Goal: Information Seeking & Learning: Learn about a topic

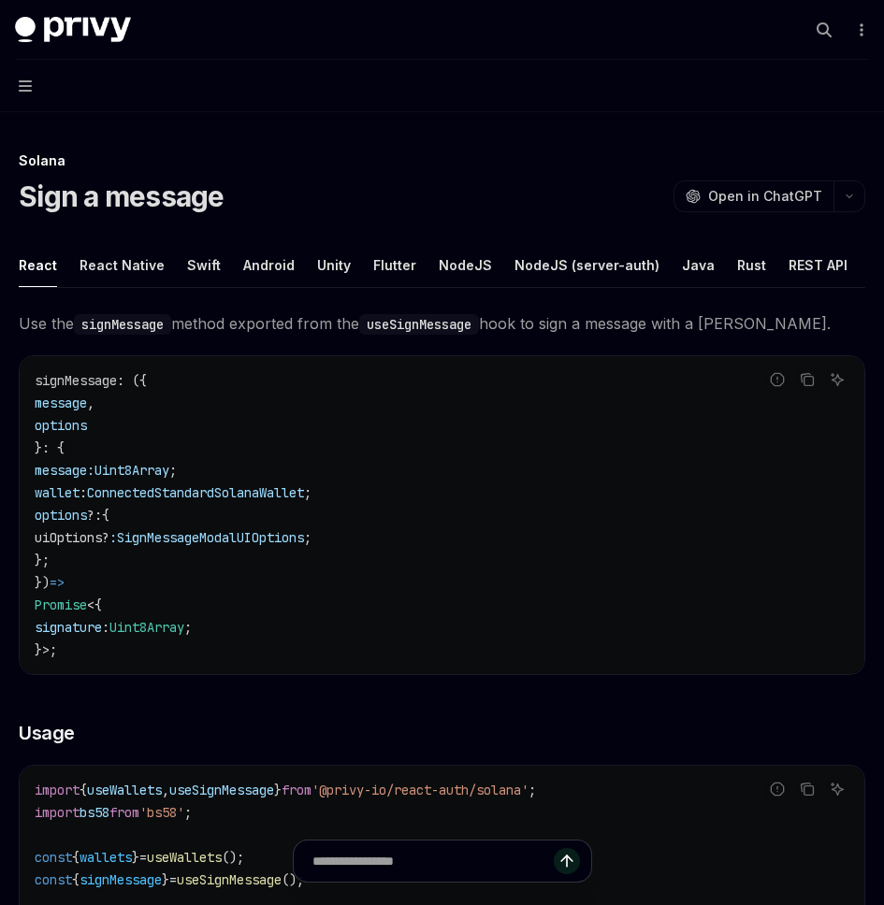
type textarea "*"
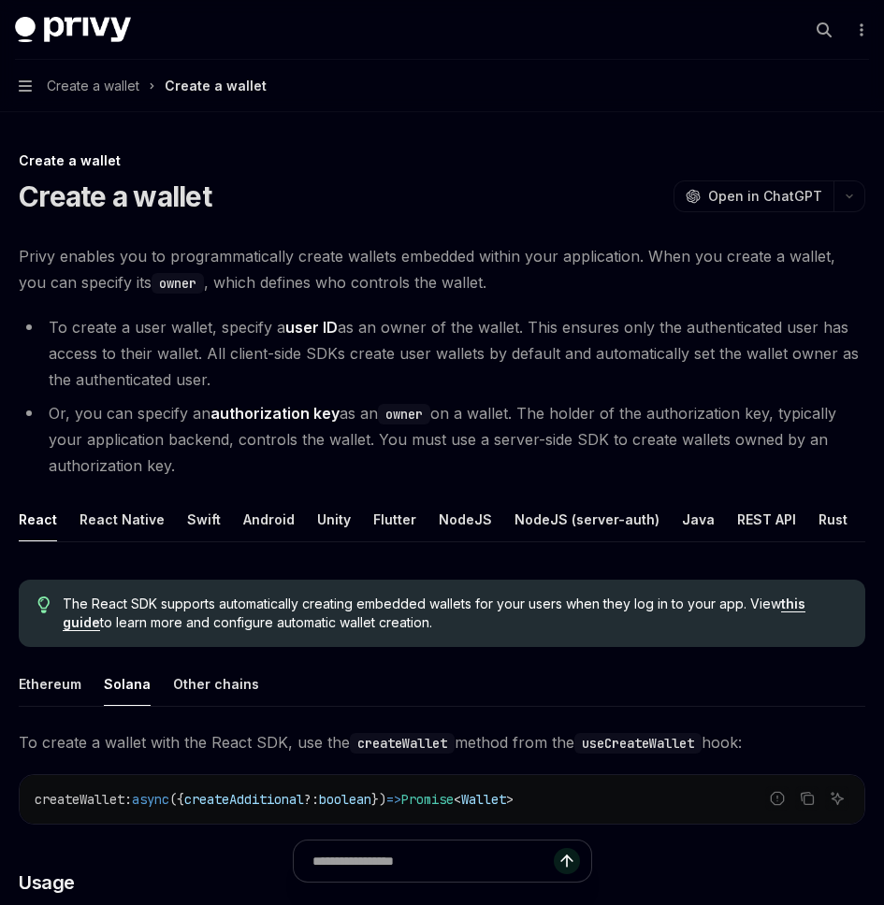
type textarea "*"
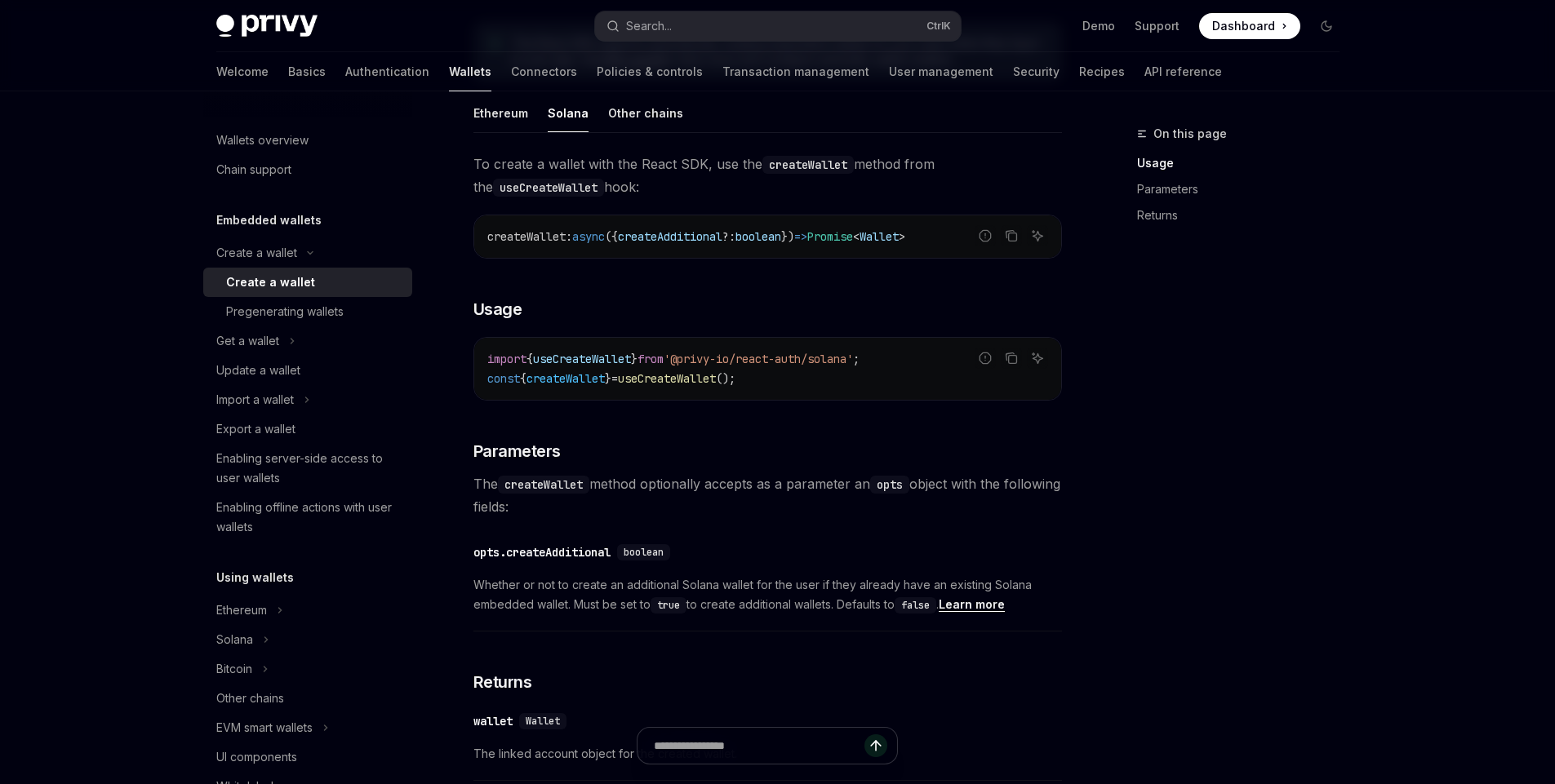
scroll to position [499, 0]
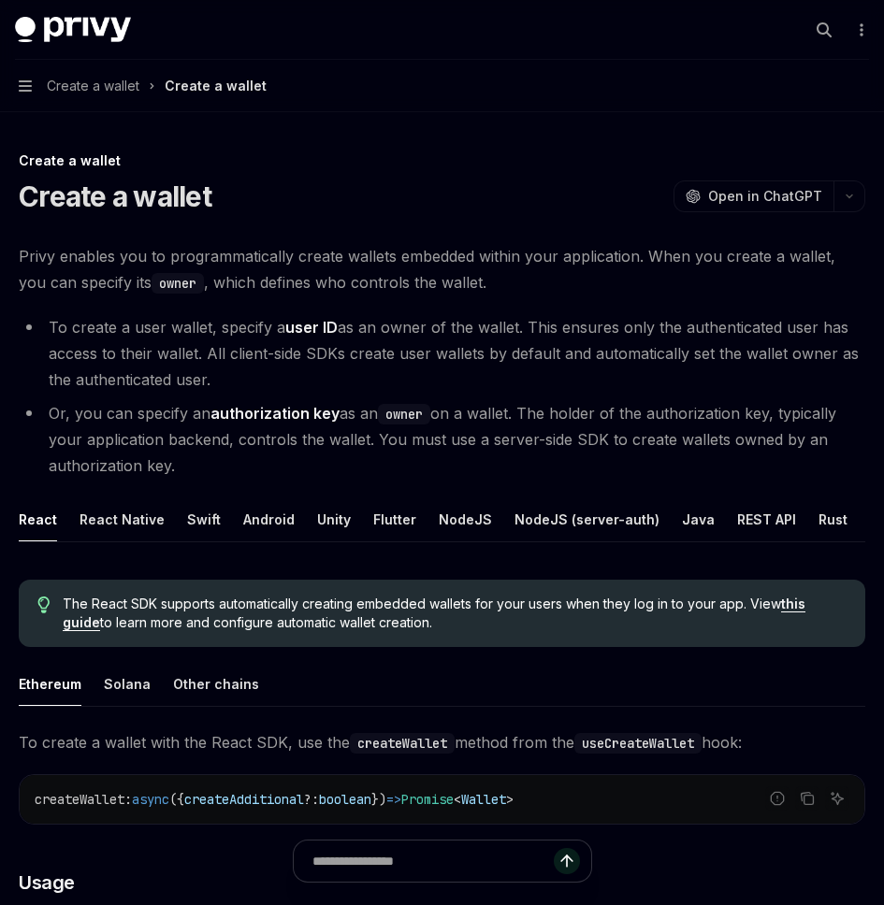
type textarea "*"
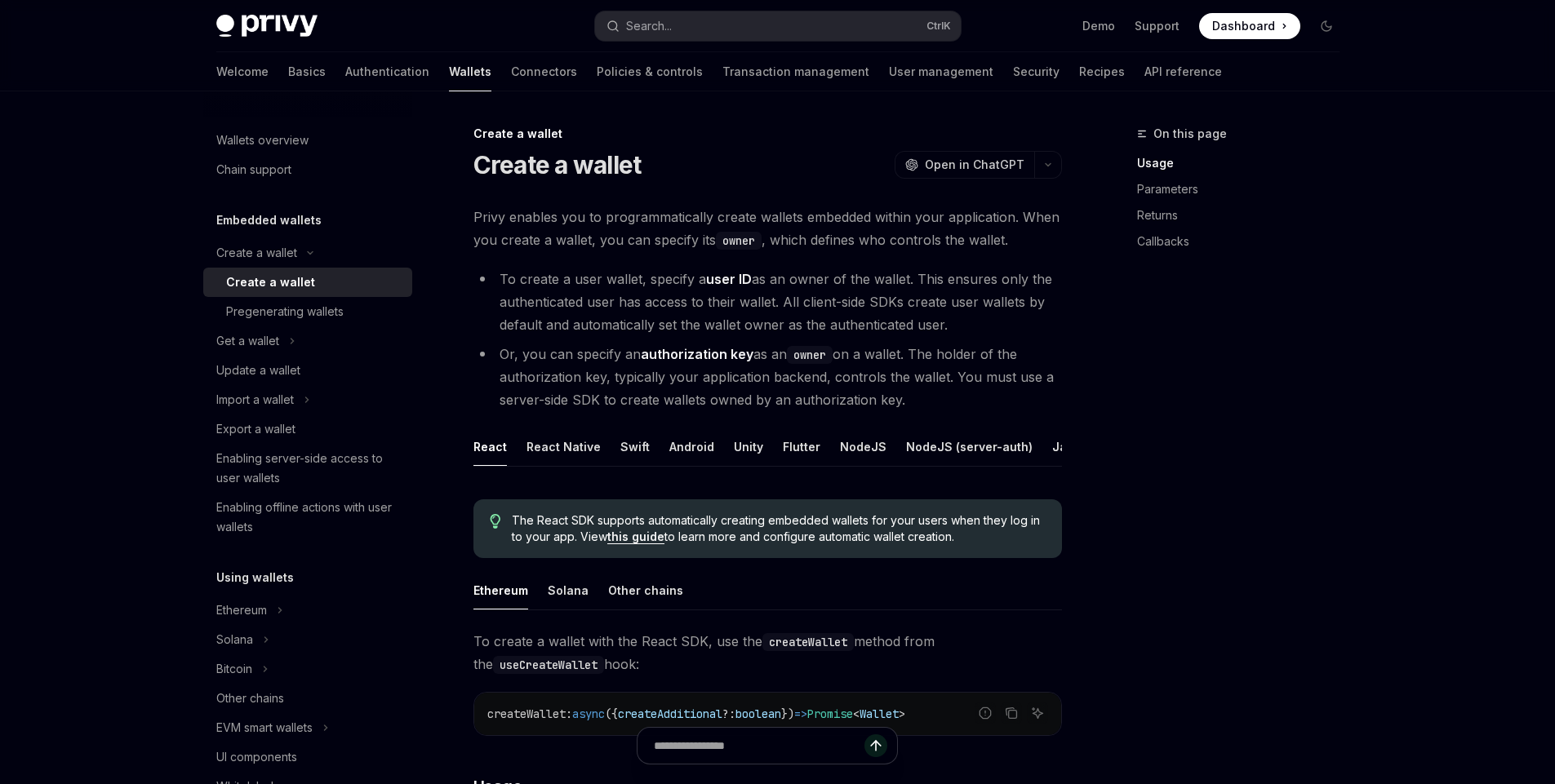
scroll to position [72, 0]
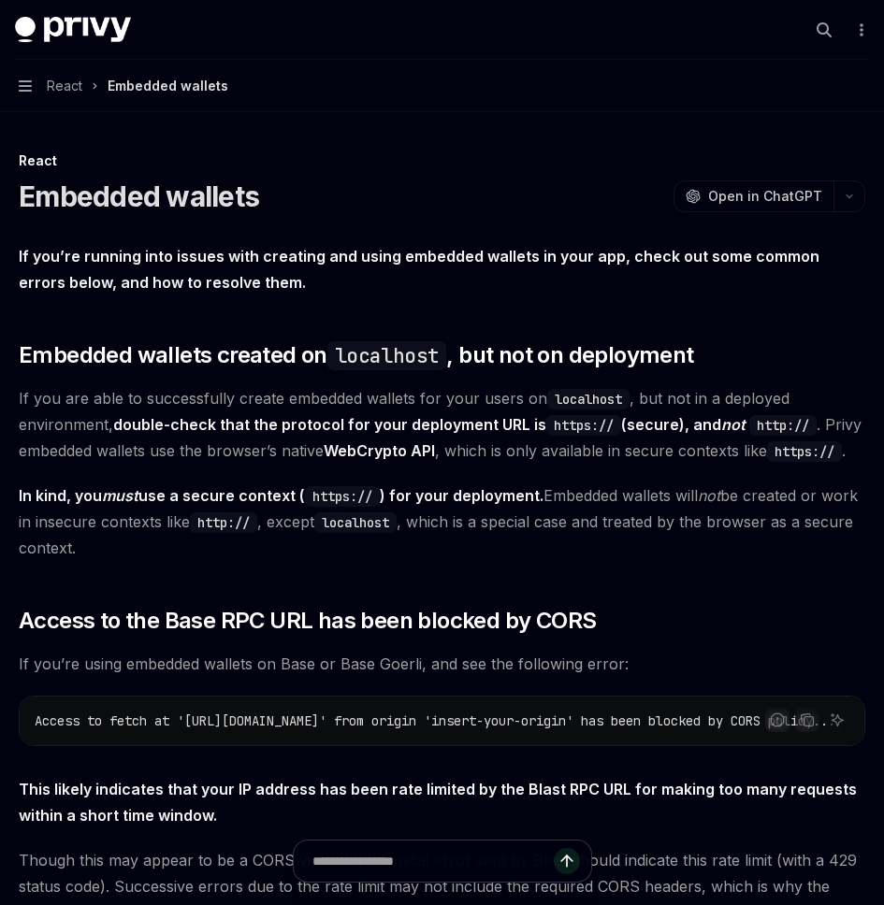
type textarea "*"
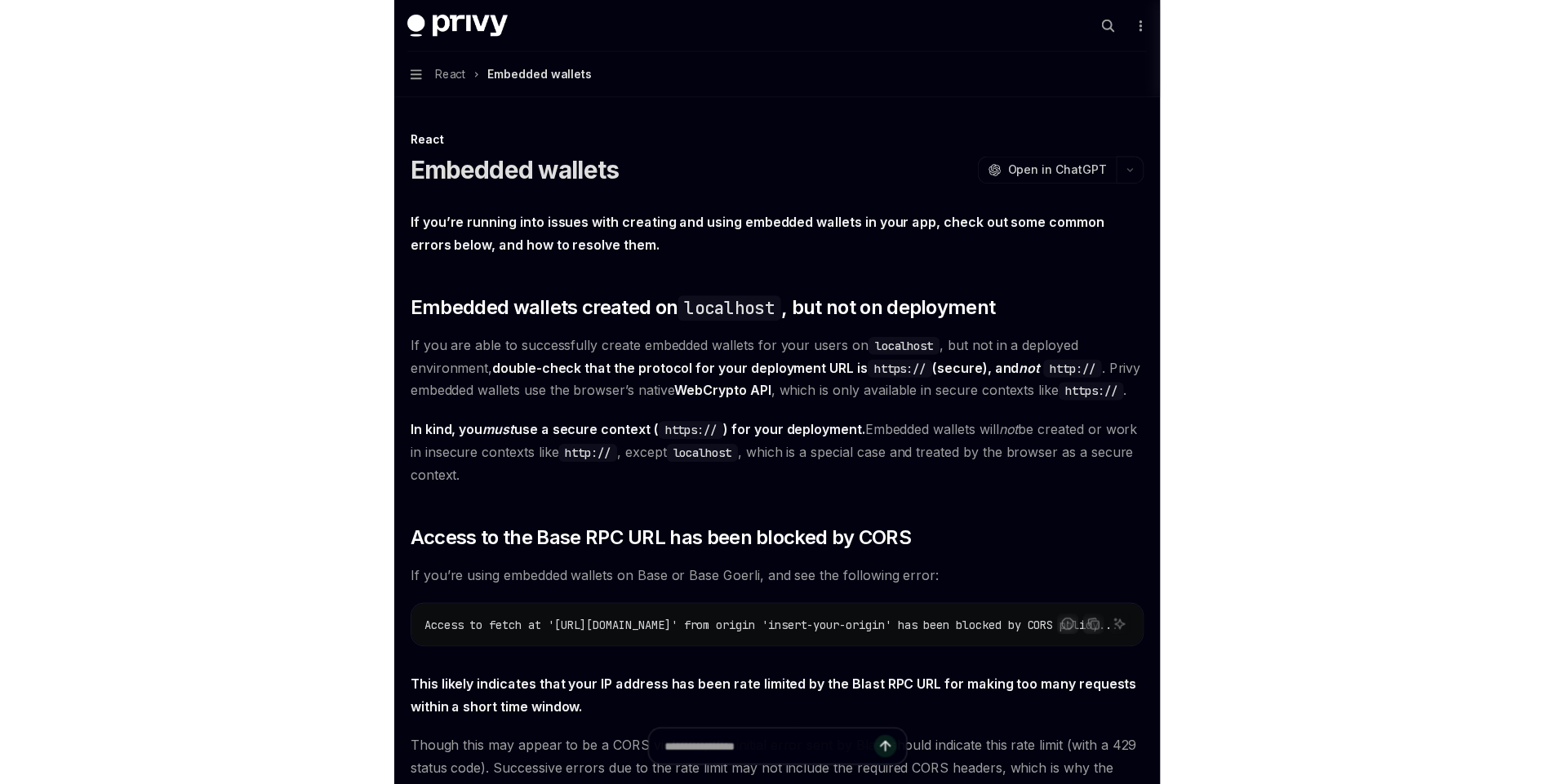
scroll to position [58, 0]
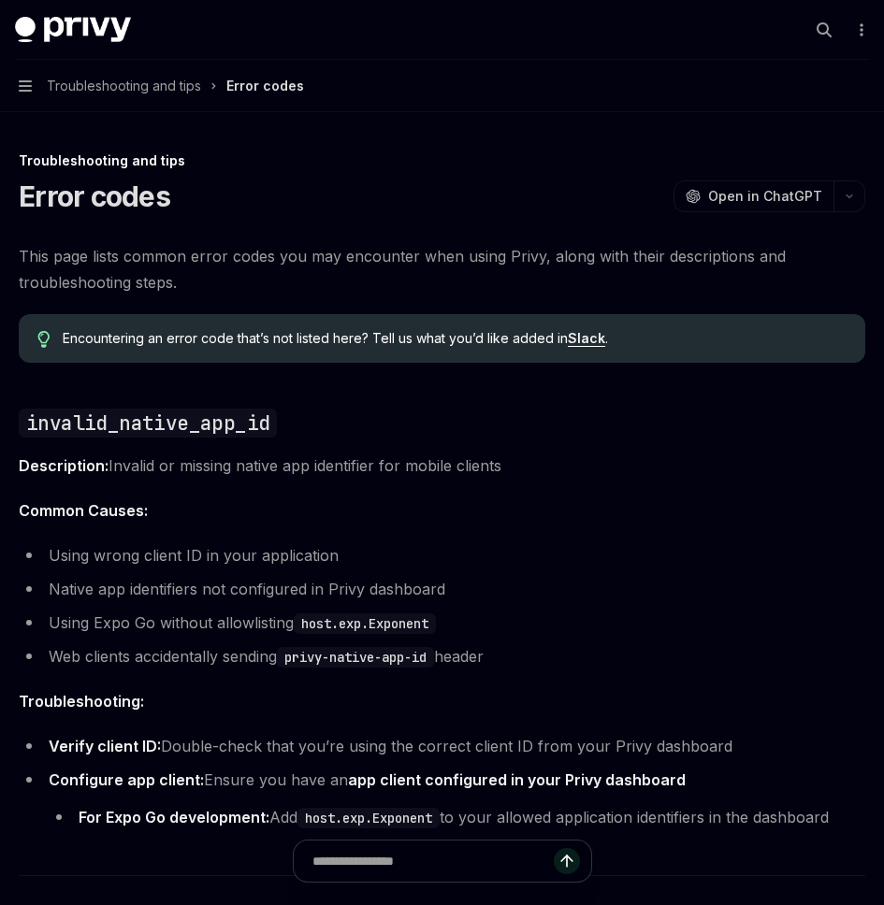
type textarea "*"
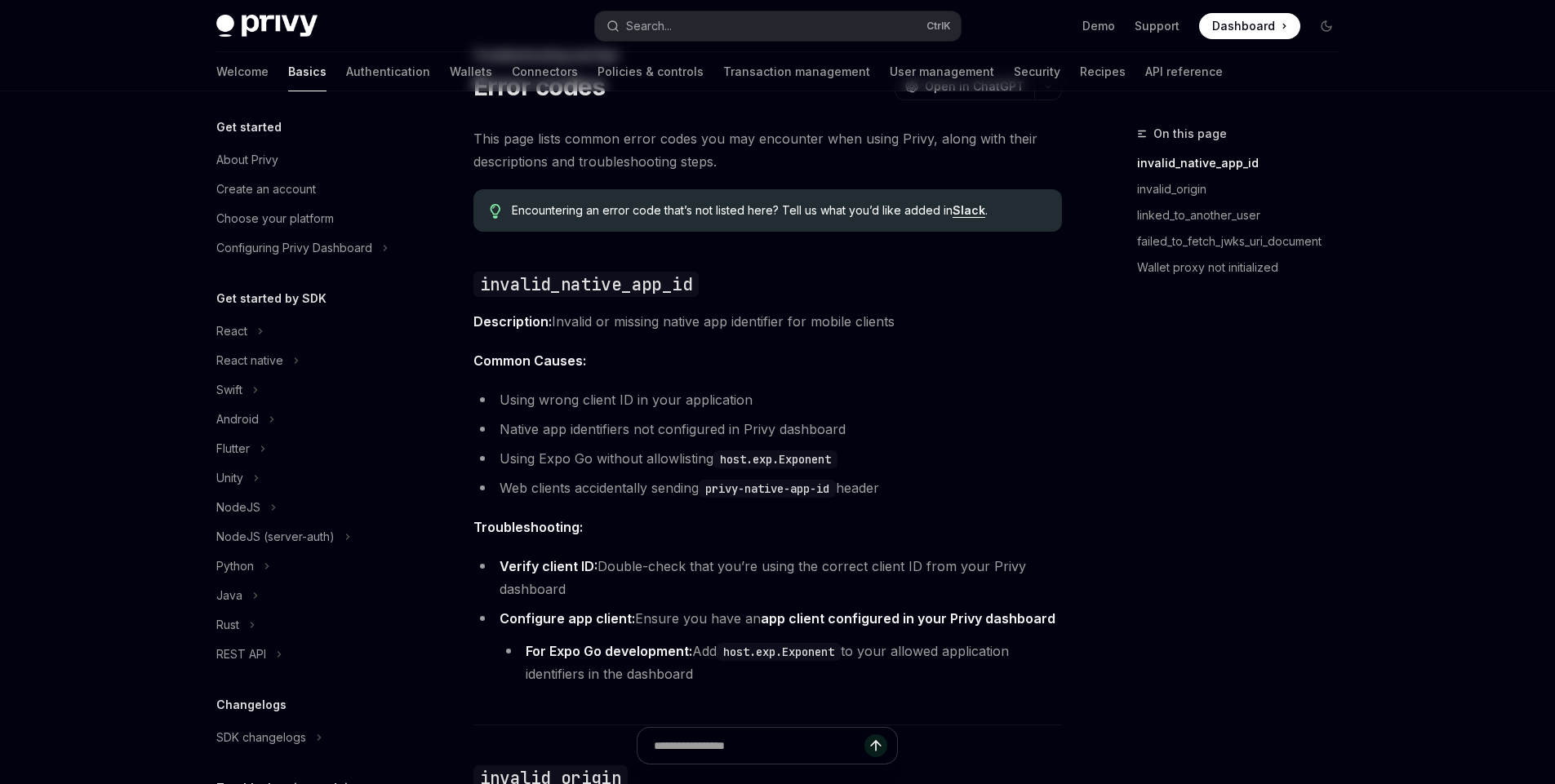
scroll to position [262, 0]
